Goal: Task Accomplishment & Management: Use online tool/utility

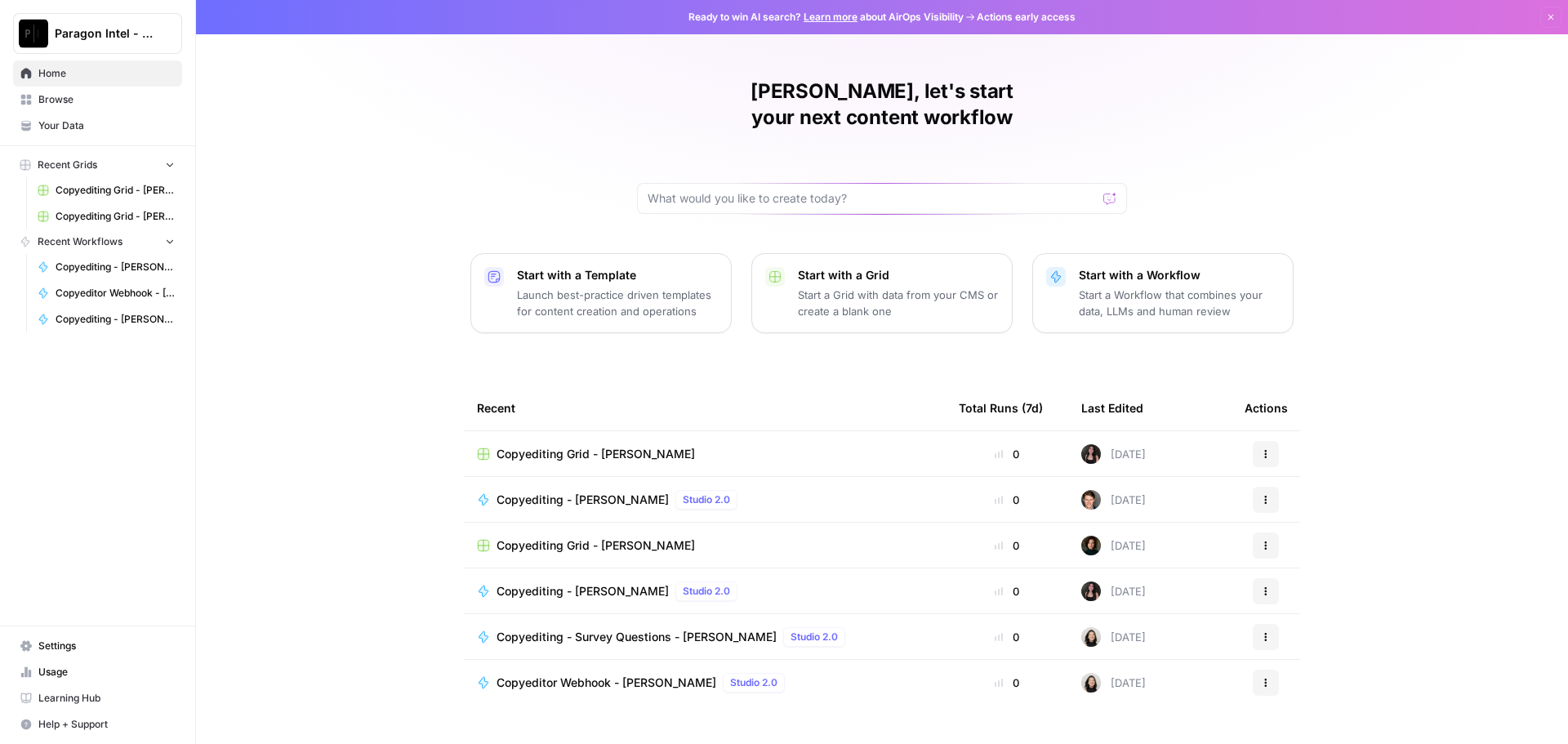
click at [84, 100] on span "Browse" at bounding box center [106, 99] width 137 height 15
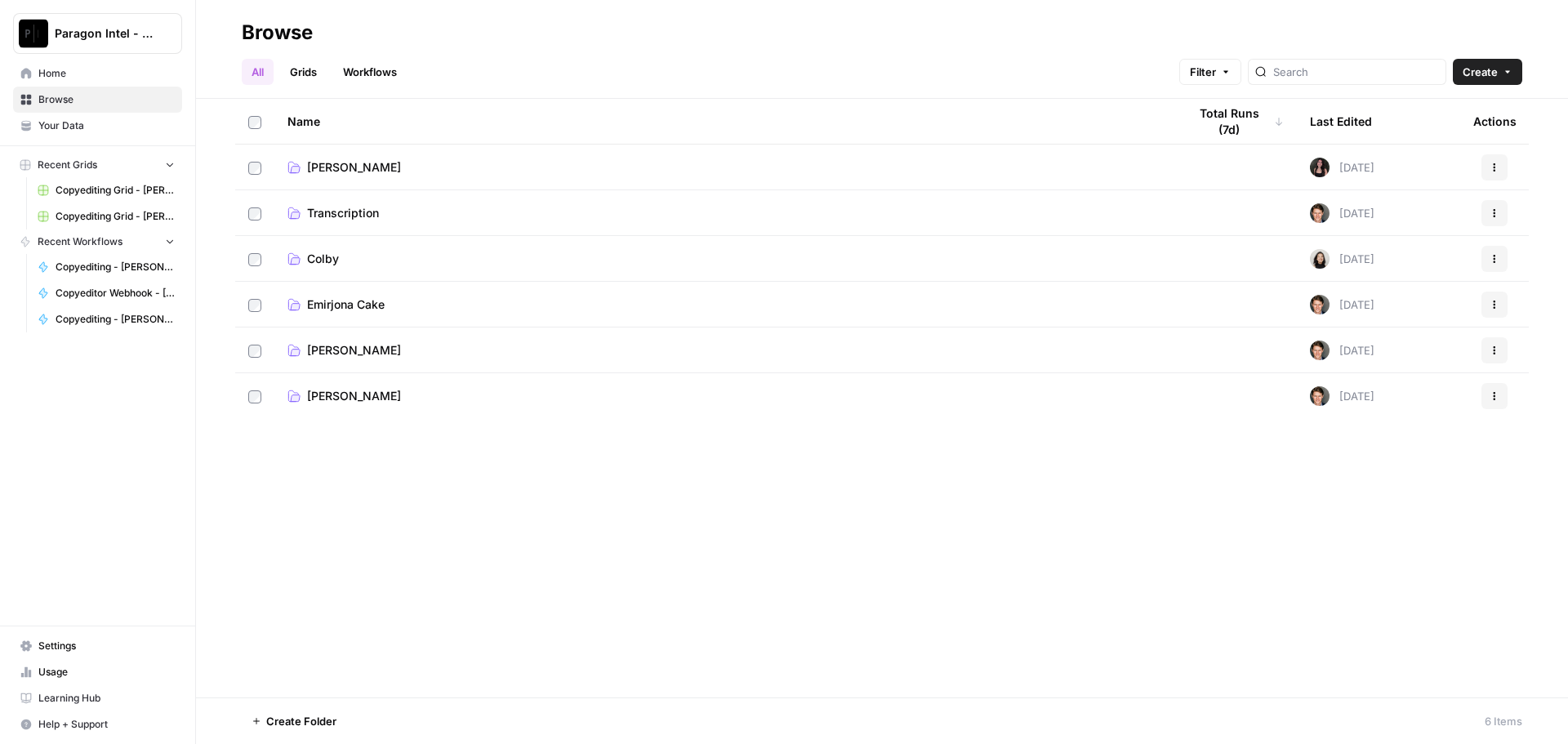
click at [382, 358] on td "[PERSON_NAME]" at bounding box center [724, 350] width 900 height 45
click at [382, 354] on span "[PERSON_NAME]" at bounding box center [354, 350] width 94 height 17
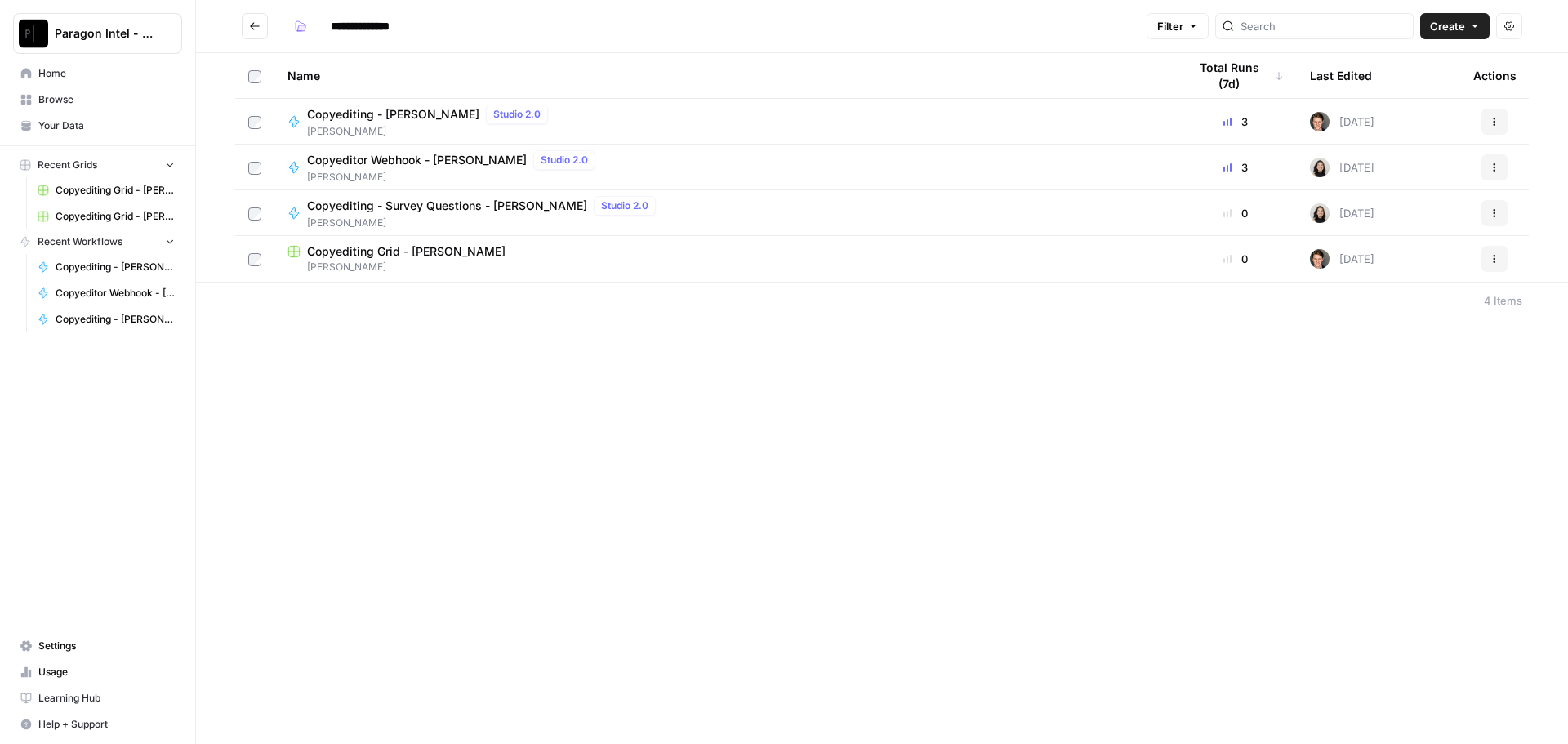
click at [403, 128] on span "[PERSON_NAME]" at bounding box center [430, 132] width 248 height 15
click at [402, 128] on div "**********" at bounding box center [882, 372] width 1372 height 744
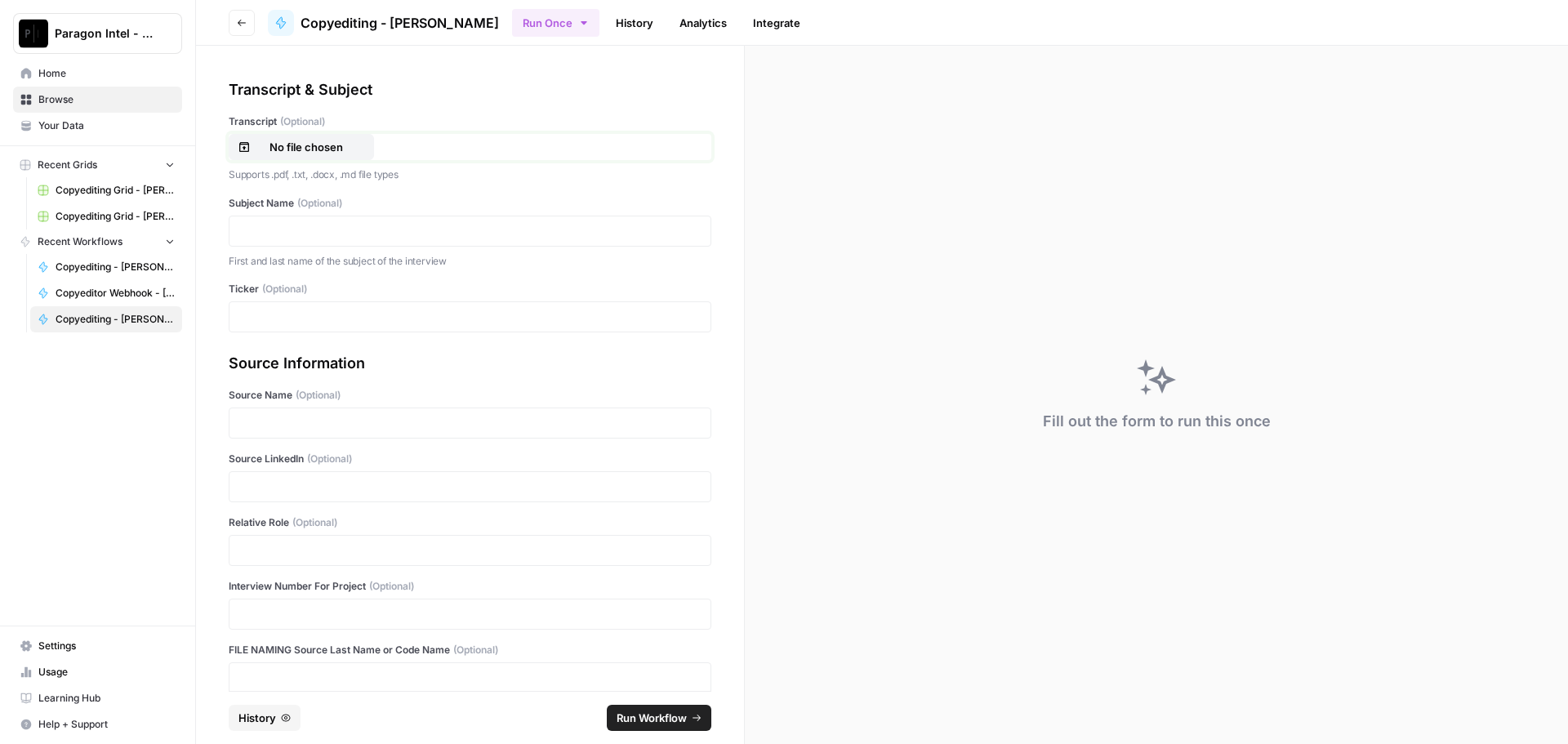
click at [362, 146] on div "No file chosen" at bounding box center [301, 147] width 127 height 17
click at [274, 223] on p at bounding box center [469, 231] width 461 height 17
click at [354, 324] on p at bounding box center [469, 317] width 461 height 17
drag, startPoint x: 269, startPoint y: 486, endPoint x: 286, endPoint y: 545, distance: 61.4
click at [269, 486] on p at bounding box center [469, 487] width 461 height 17
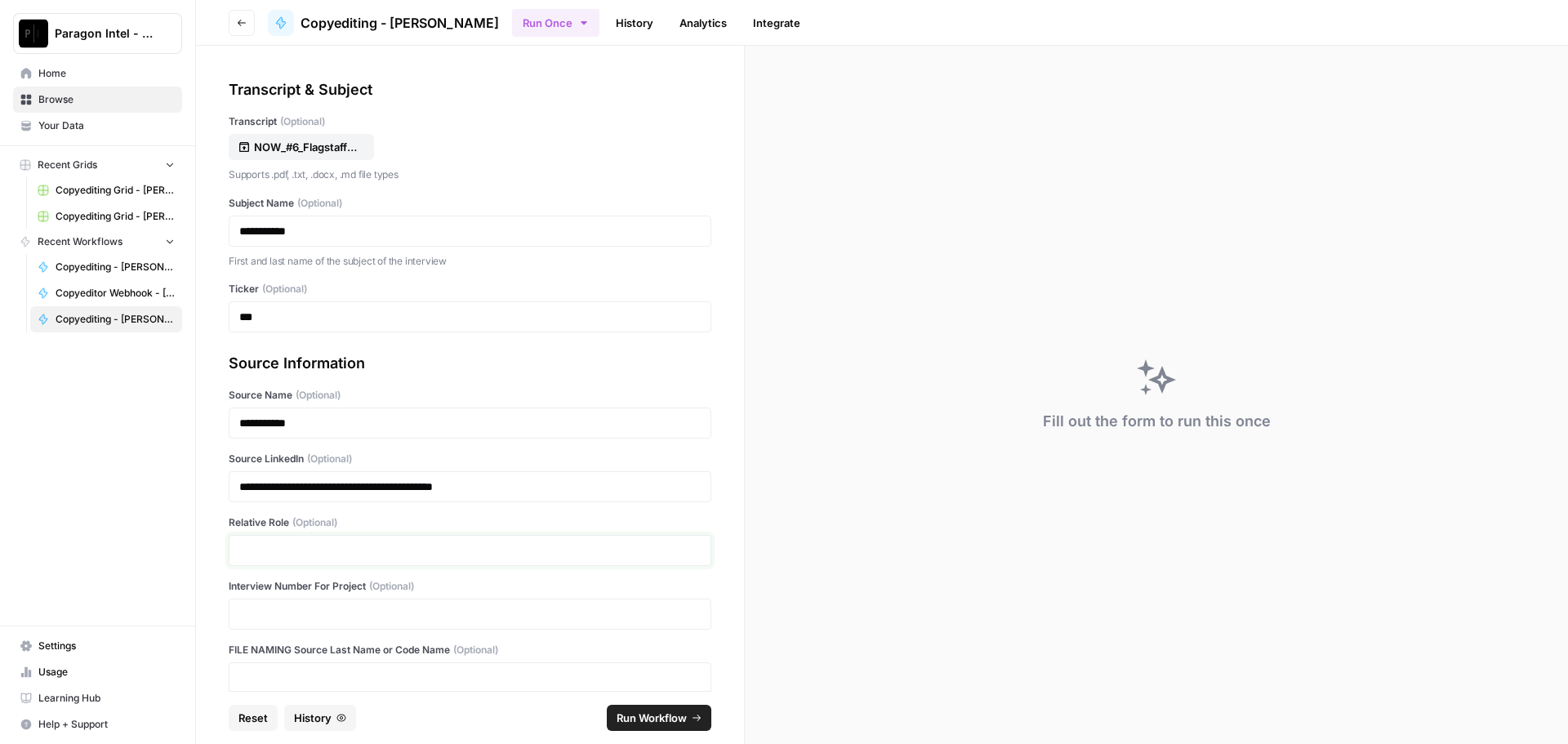
click at [286, 554] on p at bounding box center [469, 550] width 461 height 17
click at [643, 711] on span "Run Workflow" at bounding box center [652, 718] width 70 height 17
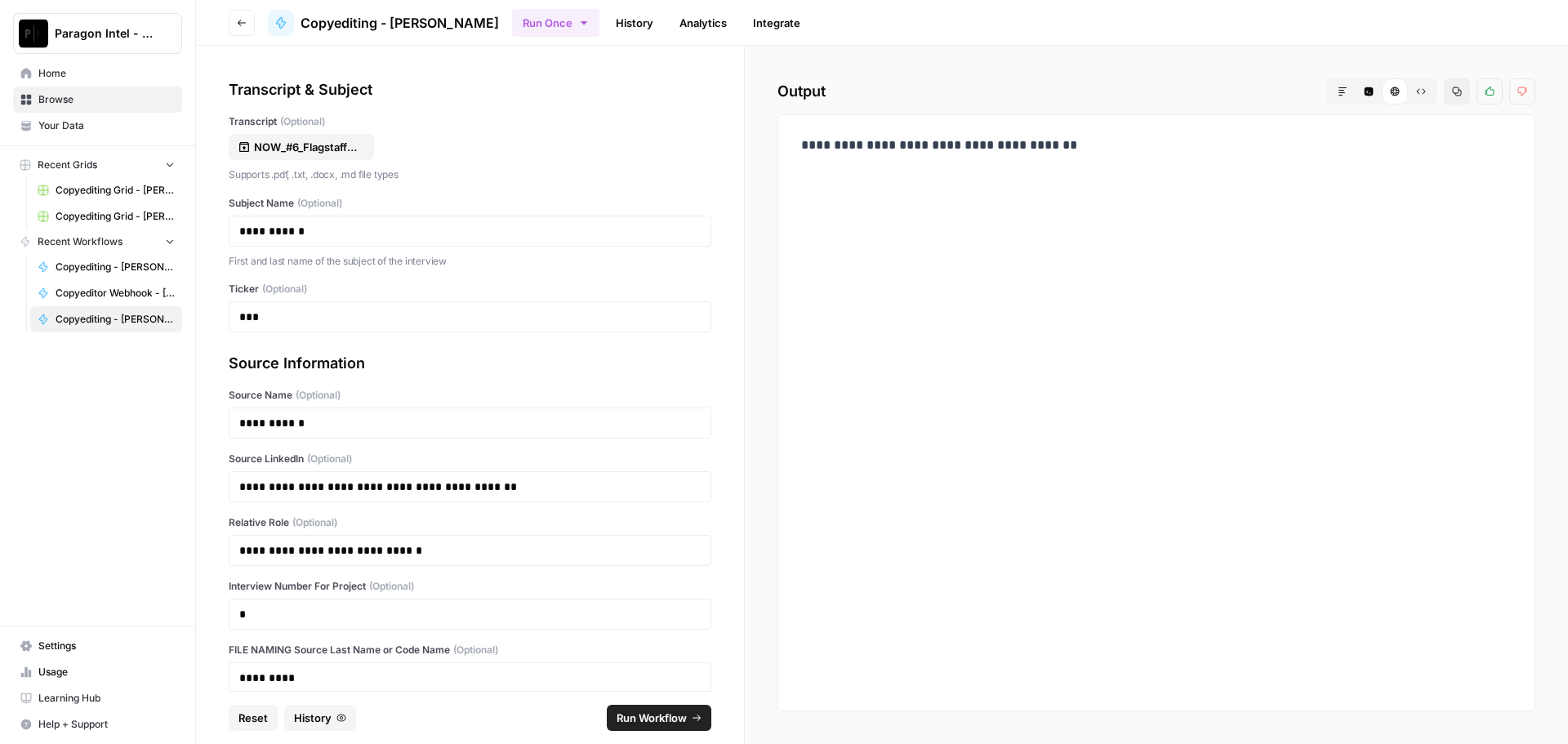
click at [97, 72] on span "Home" at bounding box center [106, 74] width 137 height 15
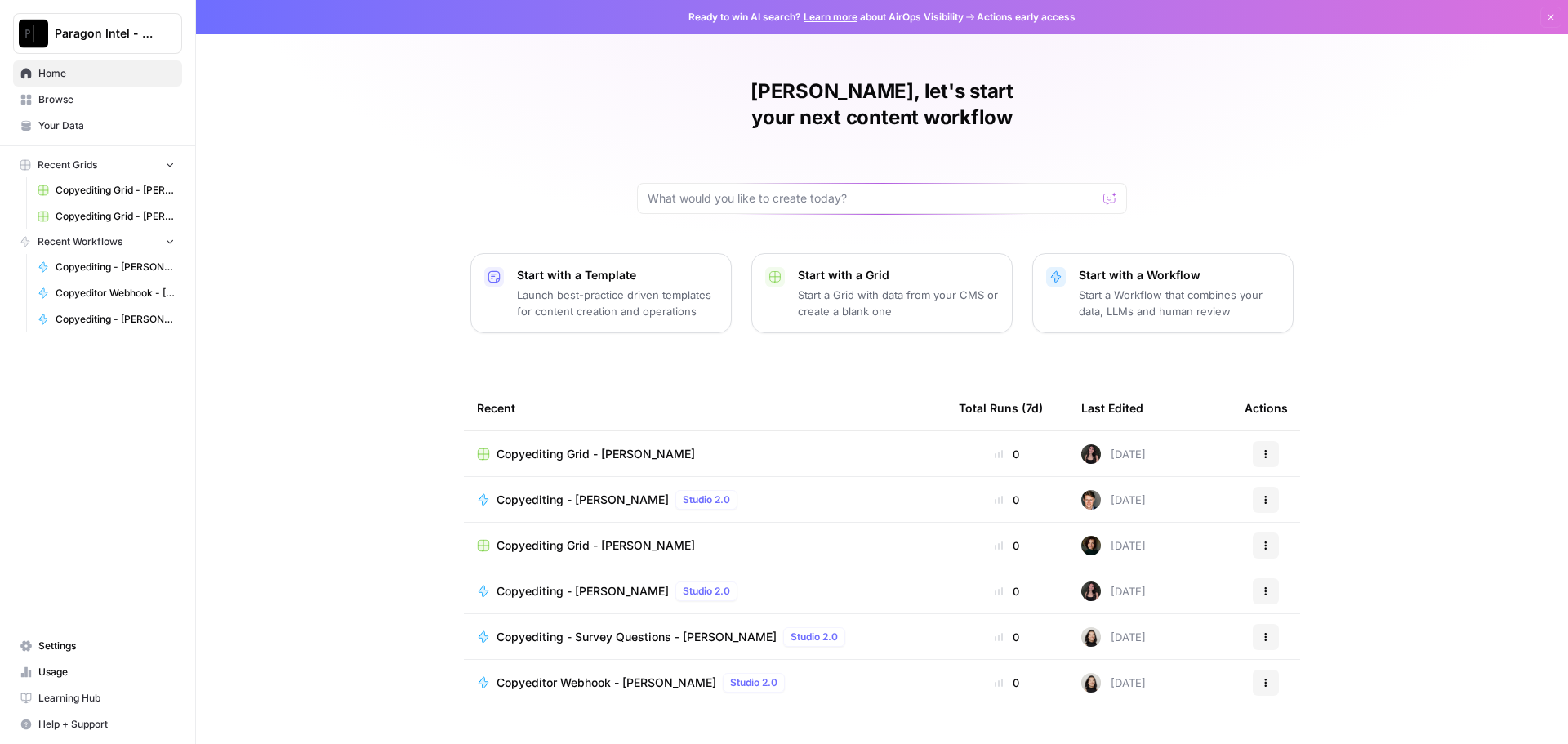
click at [62, 101] on span "Browse" at bounding box center [106, 99] width 137 height 15
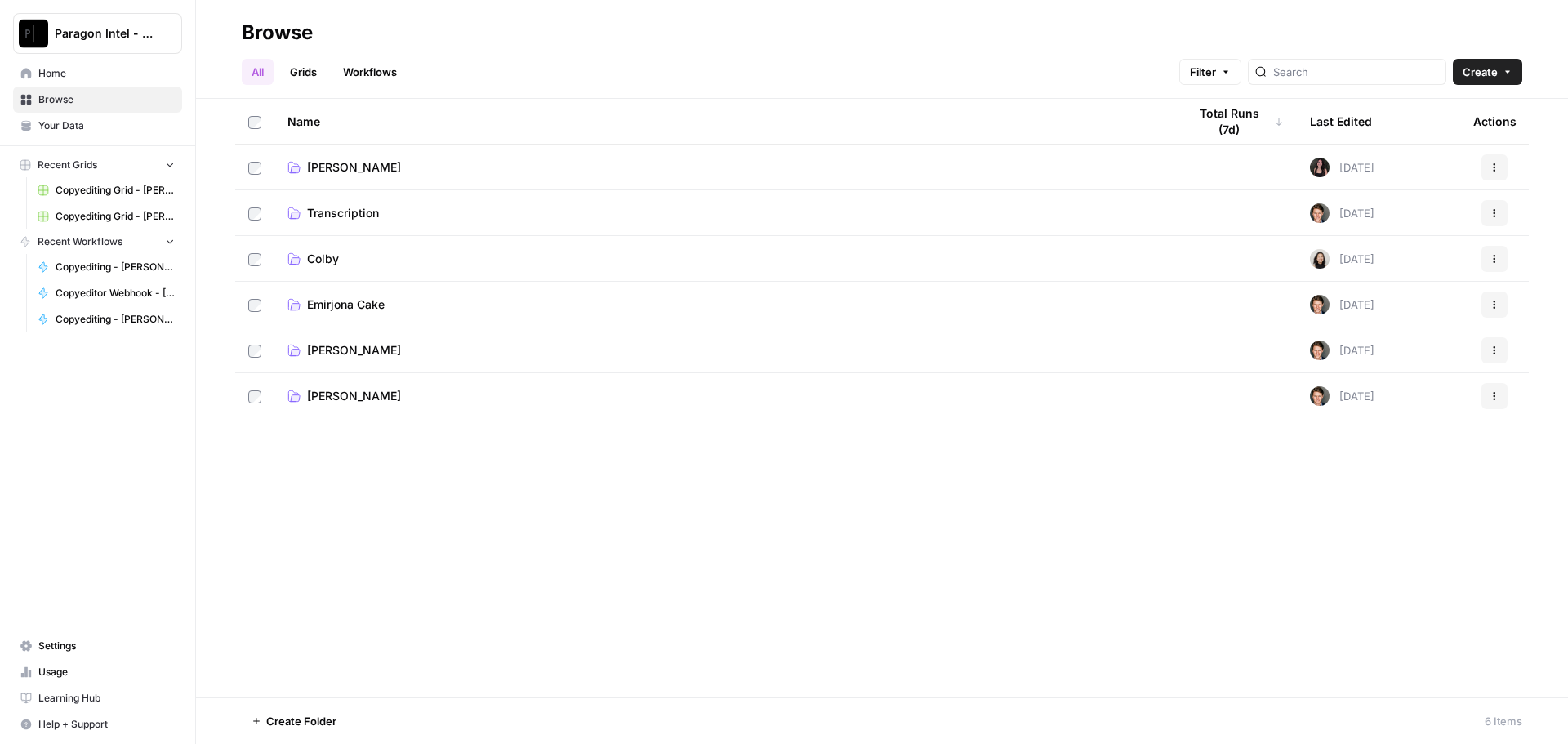
click at [356, 343] on span "[PERSON_NAME]" at bounding box center [354, 350] width 94 height 17
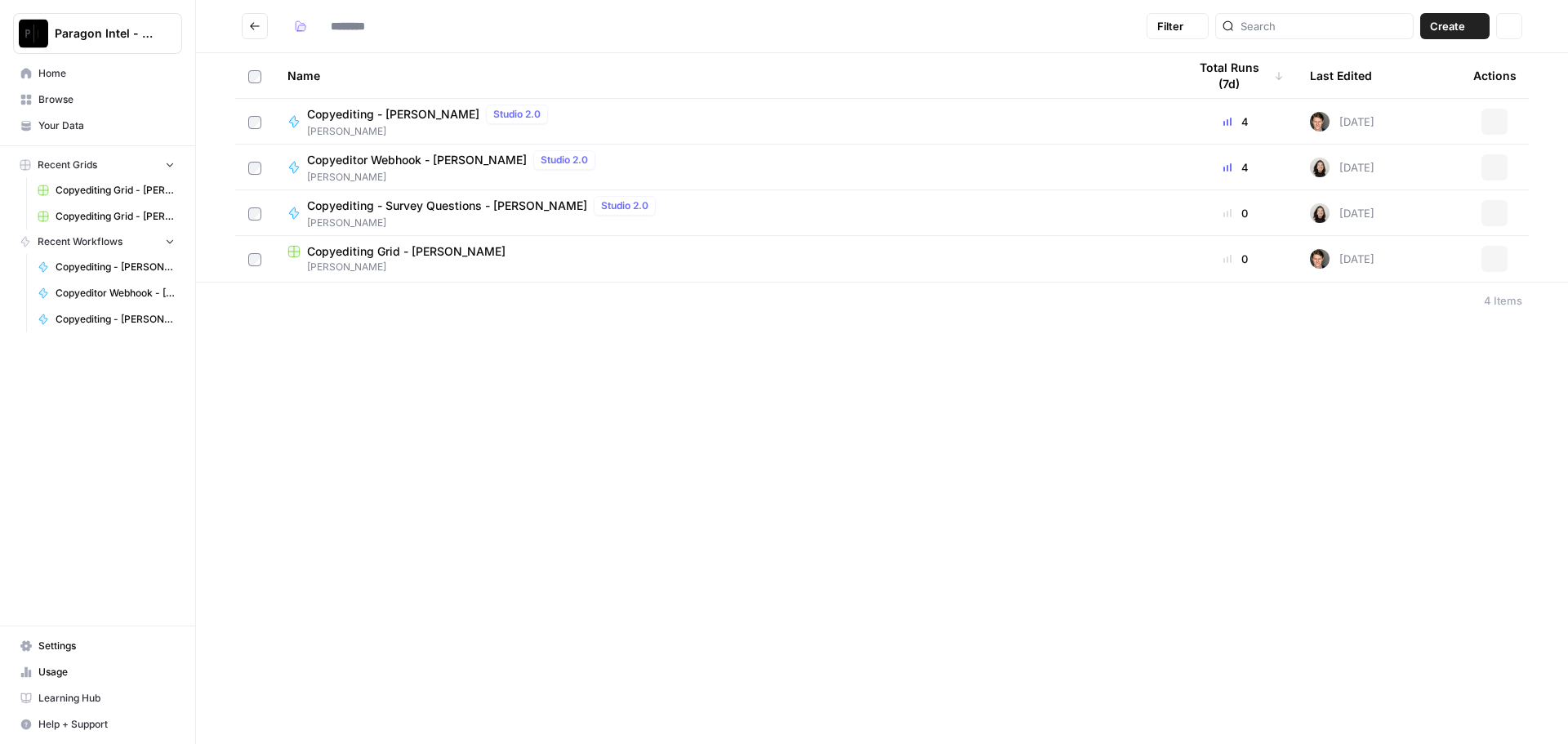
type input "**********"
click at [378, 262] on span "[PERSON_NAME]" at bounding box center [724, 267] width 873 height 15
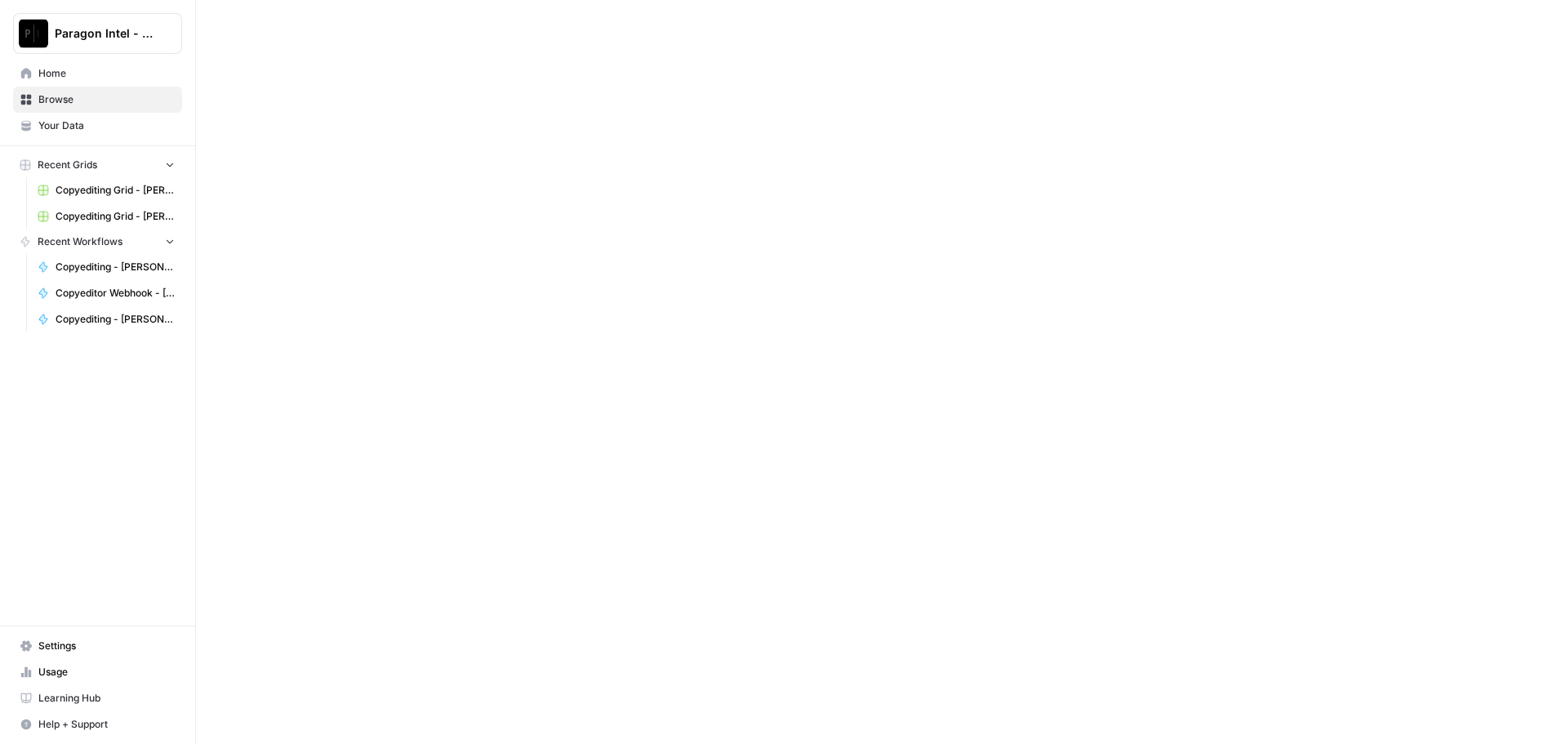
click at [378, 262] on div at bounding box center [882, 372] width 1372 height 744
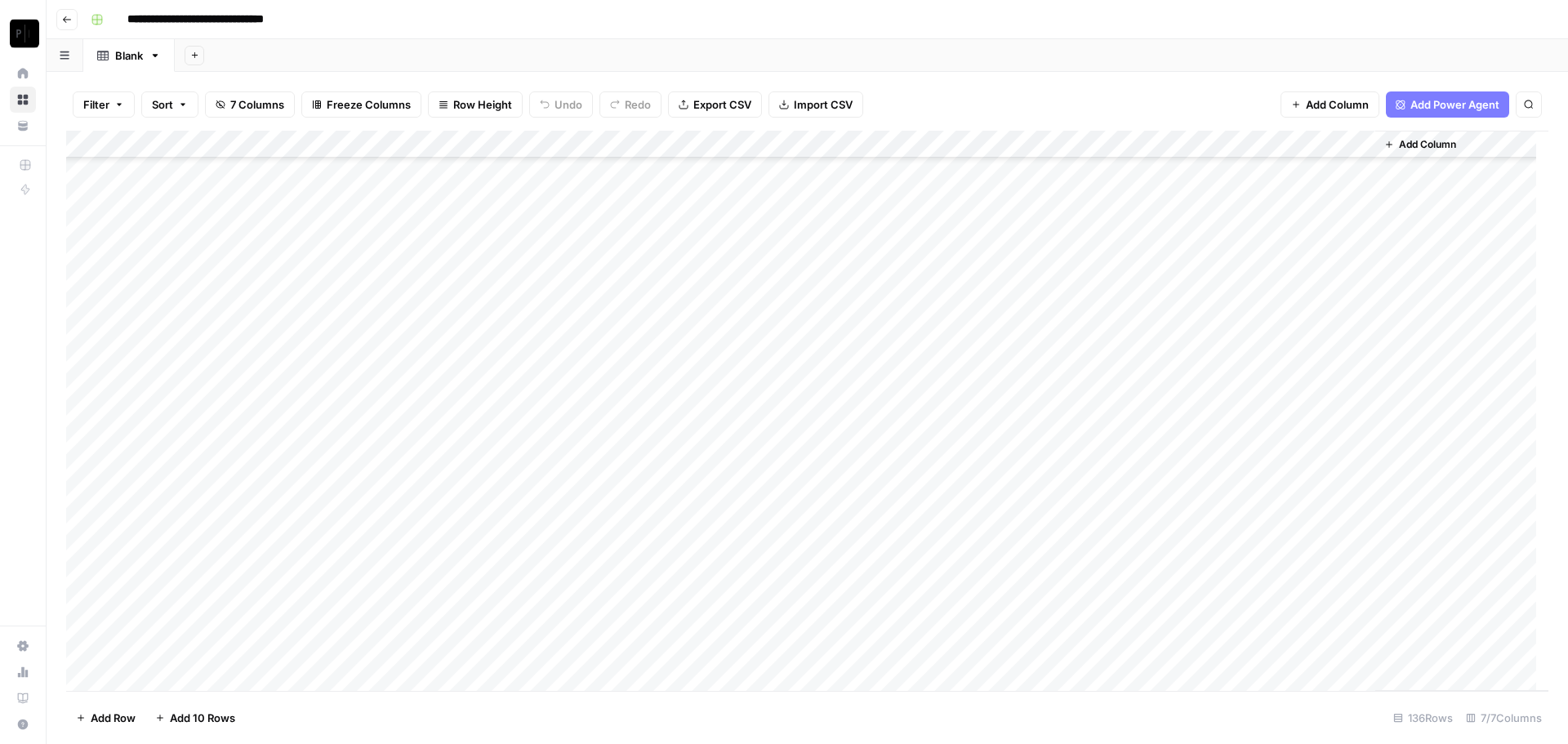
scroll to position [3268, 0]
click at [1214, 650] on div "Add Column" at bounding box center [807, 410] width 1482 height 560
